Goal: Information Seeking & Learning: Understand process/instructions

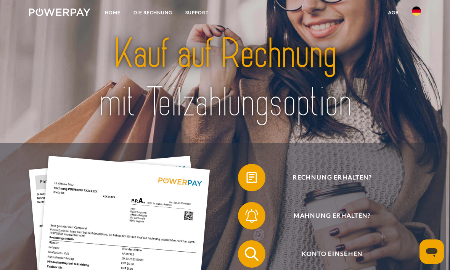
click at [315, 223] on span "Mahnung erhalten?" at bounding box center [332, 215] width 168 height 27
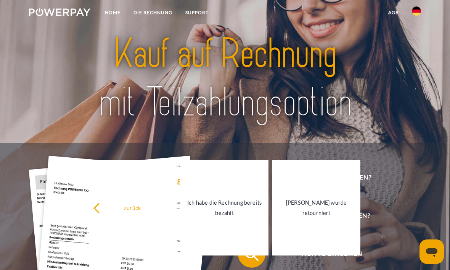
click at [406, 185] on span "Rechnung erhalten?" at bounding box center [332, 177] width 168 height 27
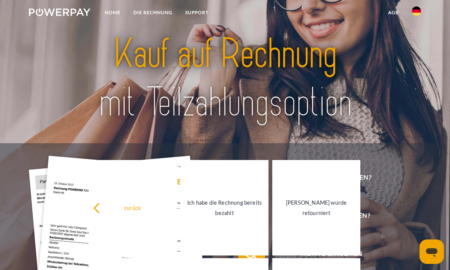
click at [385, 143] on div at bounding box center [225, 78] width 360 height 130
click at [140, 206] on div "zurück" at bounding box center [132, 208] width 79 height 10
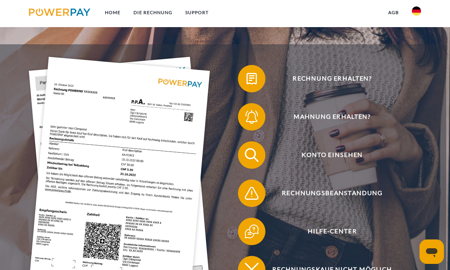
scroll to position [100, 0]
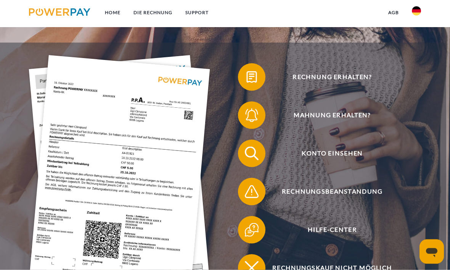
click at [229, 57] on div "Rechnung erhalten? Mahnung erhalten? Konto einsehen" at bounding box center [223, 173] width 447 height 260
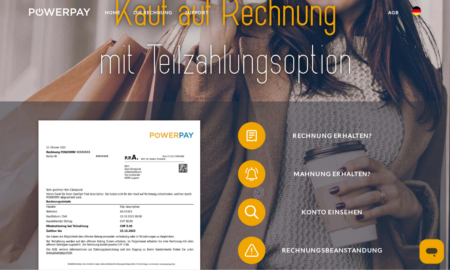
scroll to position [0, 0]
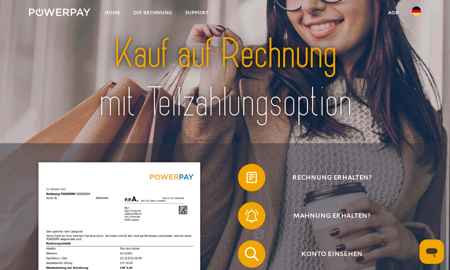
click at [120, 10] on link "Home" at bounding box center [112, 13] width 29 height 14
click at [118, 17] on link "Home" at bounding box center [112, 13] width 29 height 14
click at [121, 19] on link "Home" at bounding box center [112, 13] width 29 height 14
click at [203, 14] on link "SUPPORT" at bounding box center [197, 13] width 36 height 14
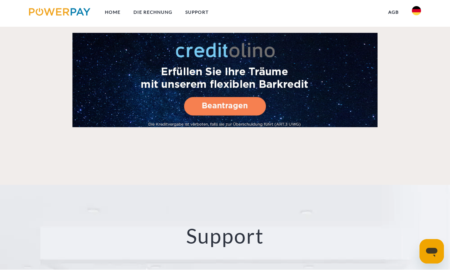
scroll to position [1153, 0]
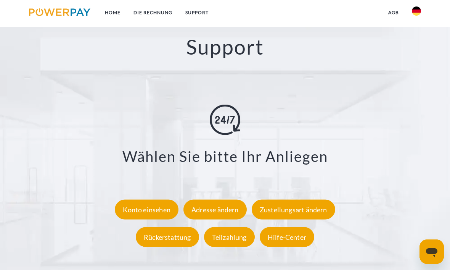
click at [151, 216] on div "Konto einsehen" at bounding box center [147, 210] width 64 height 20
